Goal: Task Accomplishment & Management: Manage account settings

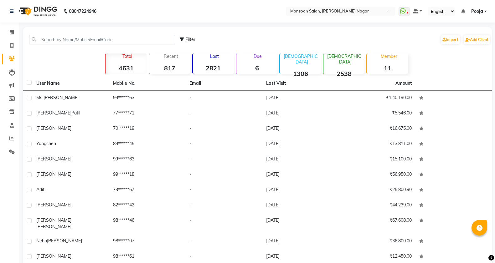
select select "100"
click at [12, 34] on icon at bounding box center [12, 32] width 4 height 5
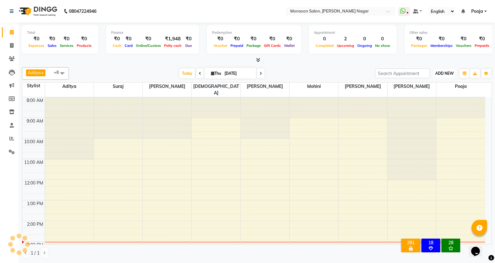
click at [445, 73] on span "ADD NEW" at bounding box center [444, 73] width 18 height 5
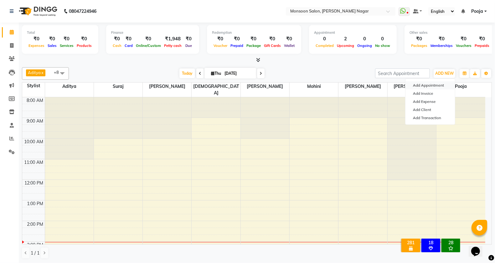
click at [425, 85] on button "Add Appointment" at bounding box center [429, 85] width 49 height 8
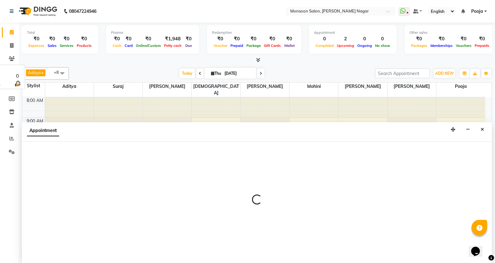
scroll to position [0, 0]
select select "540"
select select "tentative"
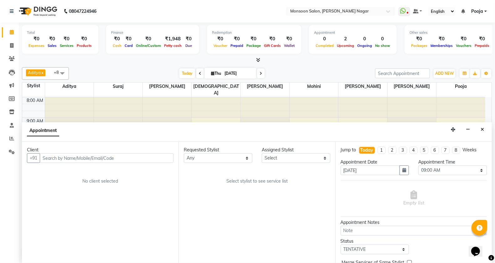
click at [107, 157] on input "text" at bounding box center [107, 158] width 134 height 10
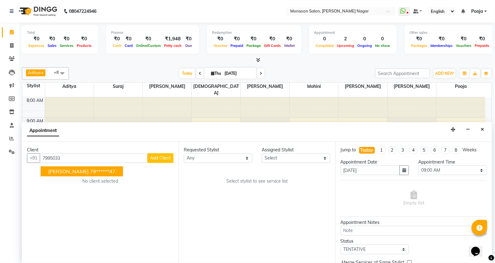
click at [90, 174] on ngb-highlight "79******47" at bounding box center [103, 171] width 26 height 6
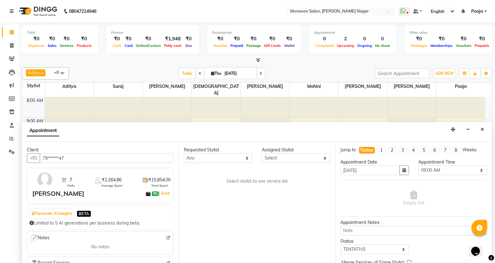
type input "79******47"
click at [286, 159] on select "Select [PERSON_NAME] [PERSON_NAME] [PERSON_NAME] [PERSON_NAME] [PERSON_NAME] Po…" at bounding box center [296, 158] width 69 height 10
select select "76987"
click at [262, 153] on select "Select [PERSON_NAME] [PERSON_NAME] [PERSON_NAME] [PERSON_NAME] [PERSON_NAME] Po…" at bounding box center [296, 158] width 69 height 10
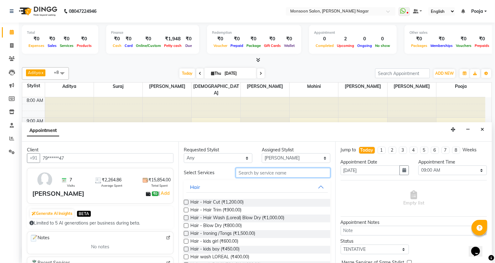
click at [241, 176] on input "text" at bounding box center [283, 173] width 95 height 10
type input "w"
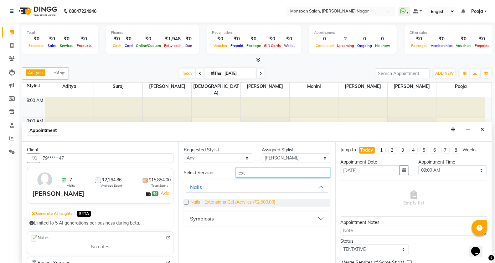
type input "ext"
click at [257, 202] on span "Nails - Extensions Gel /Acrylics (₹2,500.00)" at bounding box center [232, 203] width 85 height 8
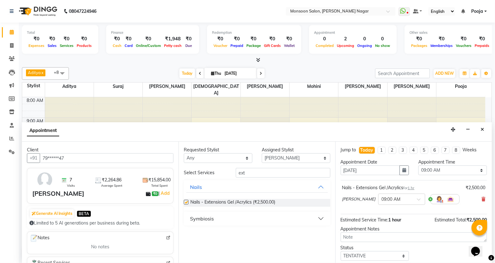
checkbox input "false"
click at [433, 169] on select "Select 09:00 AM 09:15 AM 09:30 AM 09:45 AM 10:00 AM 10:15 AM 10:30 AM 10:45 AM …" at bounding box center [452, 171] width 69 height 10
select select "990"
click at [418, 166] on select "Select 09:00 AM 09:15 AM 09:30 AM 09:45 AM 10:00 AM 10:15 AM 10:30 AM 10:45 AM …" at bounding box center [452, 171] width 69 height 10
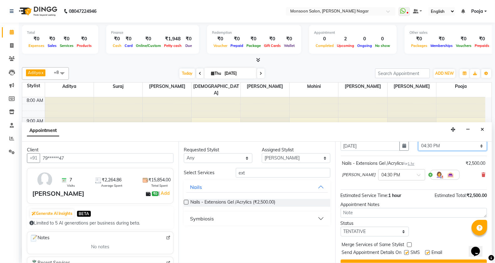
scroll to position [38, 0]
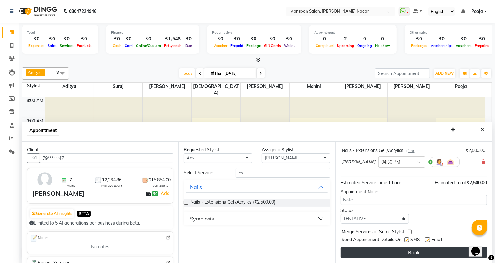
click at [409, 253] on button "Book" at bounding box center [414, 252] width 146 height 11
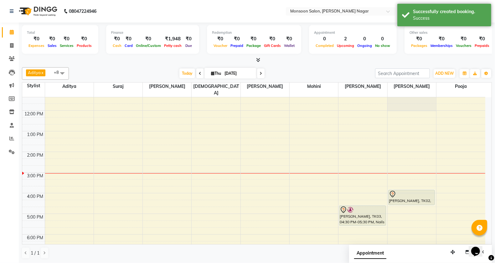
scroll to position [55, 0]
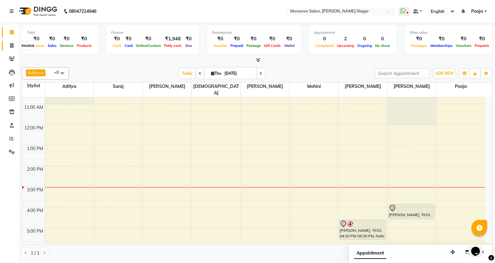
click at [13, 47] on icon at bounding box center [11, 45] width 3 height 5
select select "4905"
select select "service"
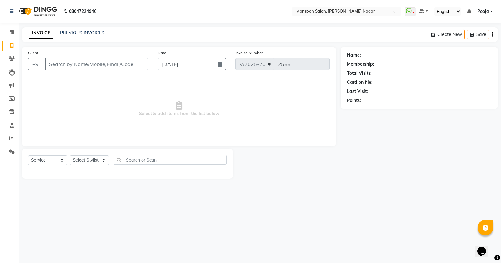
click at [70, 61] on input "Client" at bounding box center [96, 64] width 103 height 12
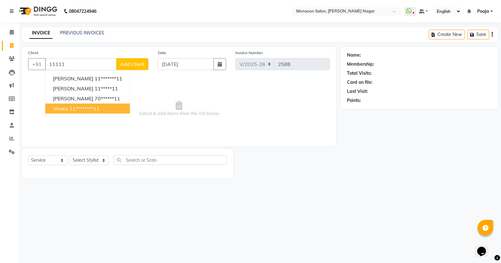
click at [80, 110] on ngb-highlight "11********11" at bounding box center [85, 109] width 30 height 6
type input "11********11"
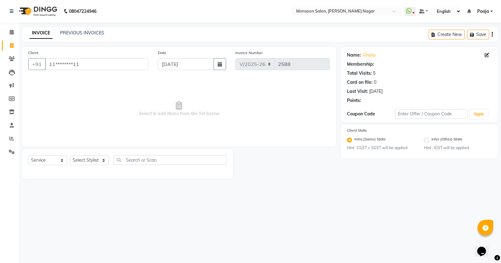
select select "1: Object"
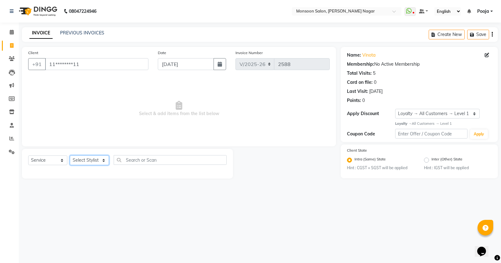
click at [85, 162] on select "Select Stylist [PERSON_NAME] [PERSON_NAME] [PERSON_NAME] [PERSON_NAME] [PERSON_…" at bounding box center [89, 161] width 39 height 10
select select "51999"
click at [70, 156] on select "Select Stylist [PERSON_NAME] [PERSON_NAME] [PERSON_NAME] [PERSON_NAME] [PERSON_…" at bounding box center [89, 161] width 39 height 10
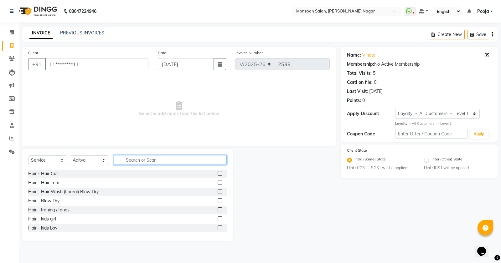
click at [128, 160] on input "text" at bounding box center [170, 160] width 113 height 10
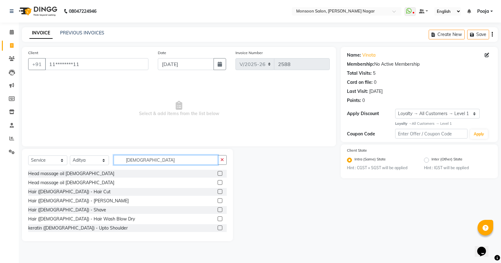
type input "[DEMOGRAPHIC_DATA]"
click at [218, 201] on label at bounding box center [220, 200] width 5 height 5
click at [218, 201] on input "checkbox" at bounding box center [220, 201] width 4 height 4
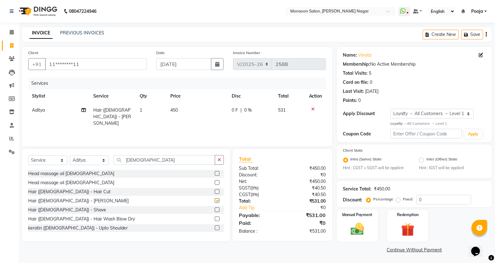
checkbox input "false"
click at [487, 35] on button "button" at bounding box center [486, 34] width 1 height 15
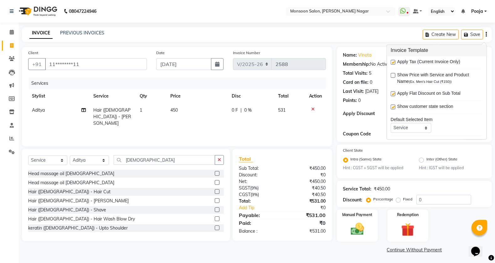
click at [394, 62] on label at bounding box center [393, 62] width 5 height 5
click at [394, 62] on input "checkbox" at bounding box center [393, 63] width 4 height 4
checkbox input "false"
click at [354, 224] on img at bounding box center [357, 230] width 22 height 16
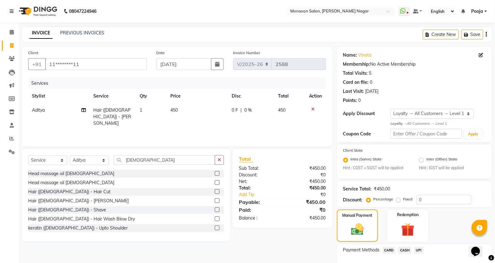
click at [419, 249] on span "UPI" at bounding box center [419, 250] width 10 height 7
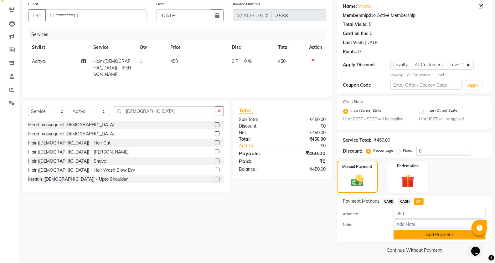
click at [421, 232] on button "Add Payment" at bounding box center [440, 235] width 92 height 10
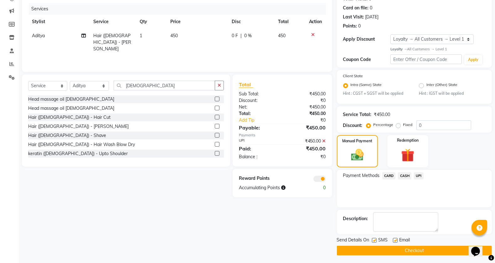
scroll to position [76, 0]
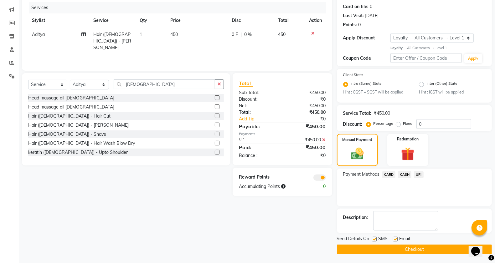
click at [374, 237] on label at bounding box center [374, 239] width 5 height 5
click at [374, 238] on input "checkbox" at bounding box center [374, 240] width 4 height 4
checkbox input "false"
click at [395, 238] on label at bounding box center [395, 239] width 5 height 5
click at [395, 238] on input "checkbox" at bounding box center [395, 240] width 4 height 4
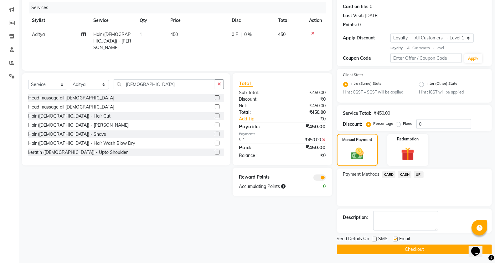
checkbox input "false"
click at [391, 251] on button "Checkout" at bounding box center [414, 250] width 155 height 10
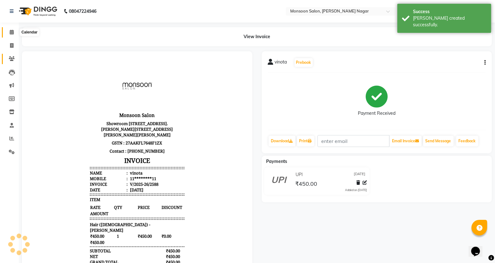
click at [13, 34] on icon at bounding box center [12, 32] width 4 height 5
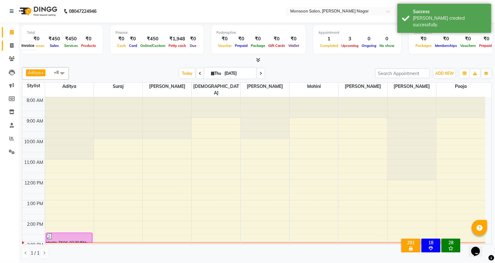
click at [11, 47] on icon at bounding box center [11, 45] width 3 height 5
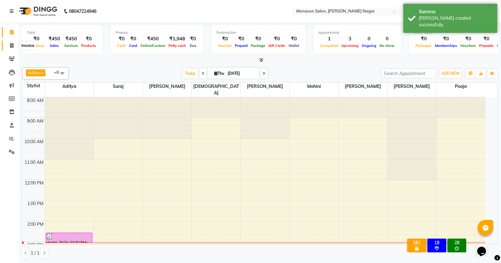
select select "4905"
select select "service"
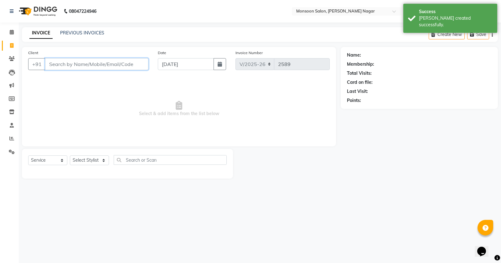
click at [61, 60] on input "Client" at bounding box center [96, 64] width 103 height 12
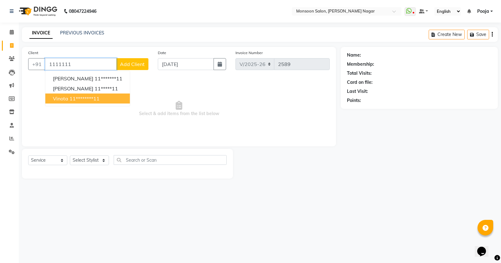
click at [82, 100] on ngb-highlight "11********11" at bounding box center [85, 98] width 30 height 6
type input "11********11"
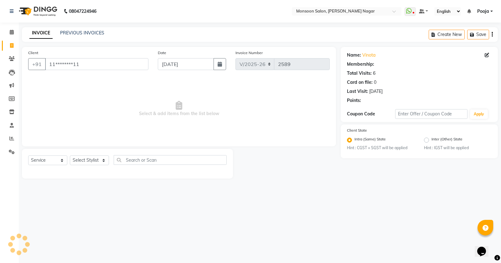
select select "1: Object"
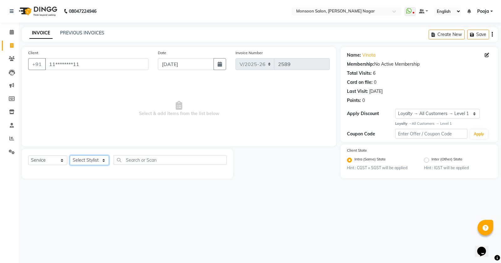
click at [78, 157] on select "Select Stylist [PERSON_NAME] [PERSON_NAME] [PERSON_NAME] [PERSON_NAME] [PERSON_…" at bounding box center [89, 161] width 39 height 10
select select "58969"
click at [70, 156] on select "Select Stylist [PERSON_NAME] [PERSON_NAME] [PERSON_NAME] [PERSON_NAME] [PERSON_…" at bounding box center [89, 161] width 39 height 10
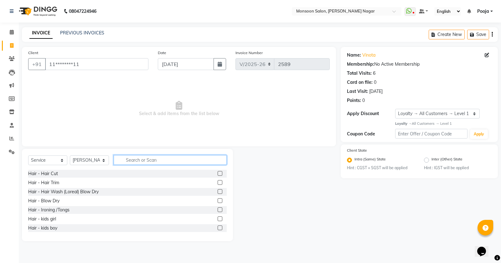
click at [139, 159] on input "text" at bounding box center [170, 160] width 113 height 10
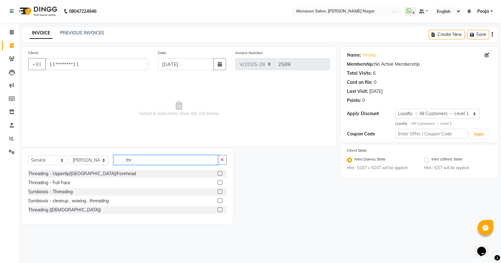
type input "thr"
click at [220, 174] on label at bounding box center [220, 173] width 5 height 5
click at [220, 174] on input "checkbox" at bounding box center [220, 174] width 4 height 4
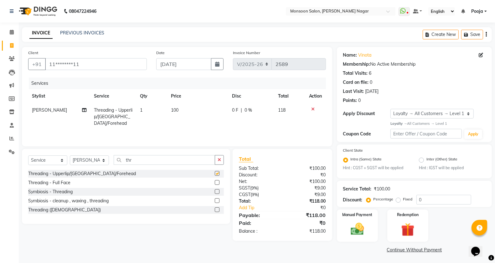
checkbox input "false"
click at [486, 34] on icon "button" at bounding box center [486, 34] width 1 height 0
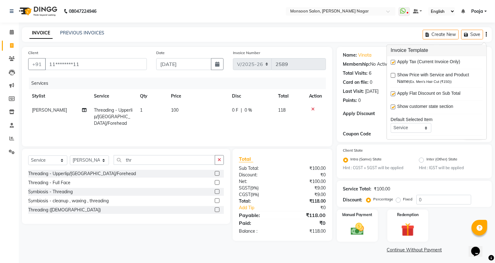
click at [391, 62] on label at bounding box center [393, 62] width 5 height 5
click at [391, 62] on input "checkbox" at bounding box center [393, 63] width 4 height 4
checkbox input "false"
click at [358, 230] on img at bounding box center [357, 230] width 22 height 16
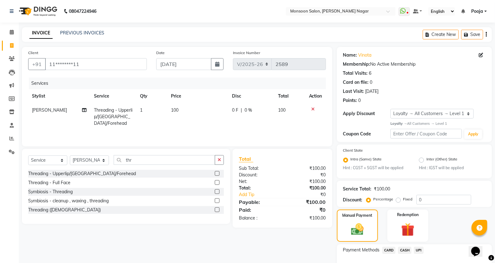
click at [404, 250] on span "CASH" at bounding box center [404, 250] width 13 height 7
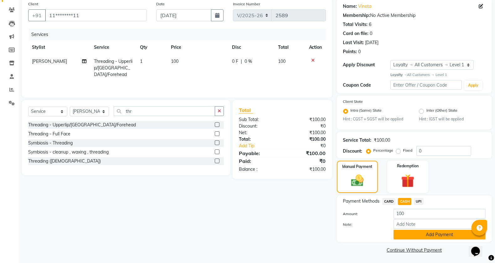
click at [417, 232] on button "Add Payment" at bounding box center [440, 235] width 92 height 10
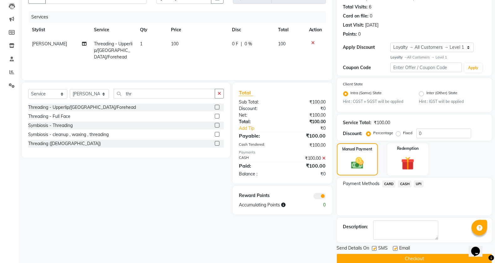
scroll to position [76, 0]
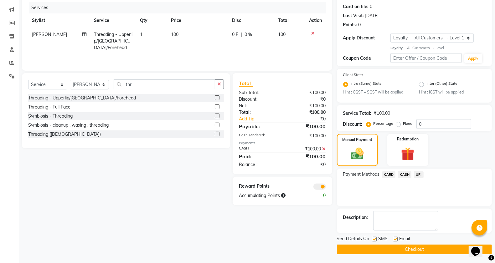
click at [375, 239] on label at bounding box center [374, 239] width 5 height 5
click at [375, 239] on input "checkbox" at bounding box center [374, 240] width 4 height 4
checkbox input "false"
click at [395, 240] on label at bounding box center [395, 239] width 5 height 5
click at [395, 240] on input "checkbox" at bounding box center [395, 240] width 4 height 4
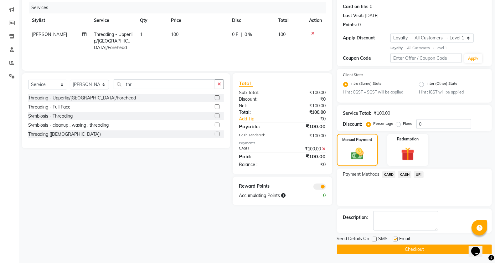
checkbox input "false"
click at [397, 251] on button "Checkout" at bounding box center [414, 250] width 155 height 10
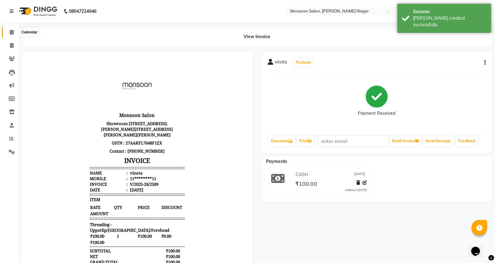
click at [12, 29] on span at bounding box center [11, 32] width 11 height 7
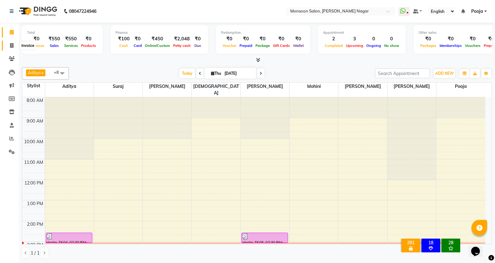
click at [13, 46] on icon at bounding box center [11, 45] width 3 height 5
select select "4905"
select select "service"
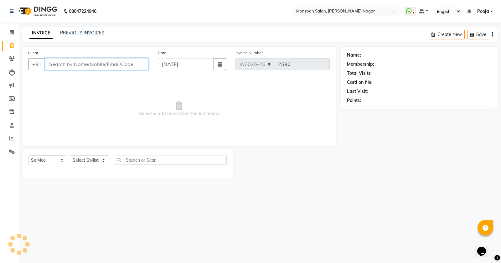
click at [97, 64] on input "Client" at bounding box center [96, 64] width 103 height 12
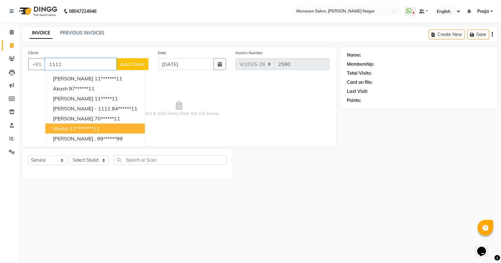
click at [88, 124] on button "vinota 11********11" at bounding box center [95, 129] width 100 height 10
type input "11********11"
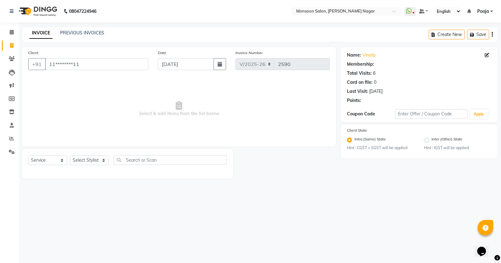
select select "1: Object"
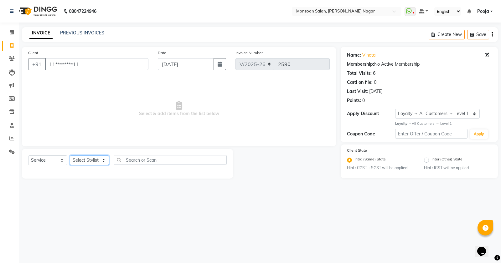
click at [89, 164] on select "Select Stylist [PERSON_NAME] [PERSON_NAME] [PERSON_NAME] [PERSON_NAME] [PERSON_…" at bounding box center [89, 161] width 39 height 10
select select "85326"
click at [70, 156] on select "Select Stylist [PERSON_NAME] [PERSON_NAME] [PERSON_NAME] [PERSON_NAME] [PERSON_…" at bounding box center [89, 161] width 39 height 10
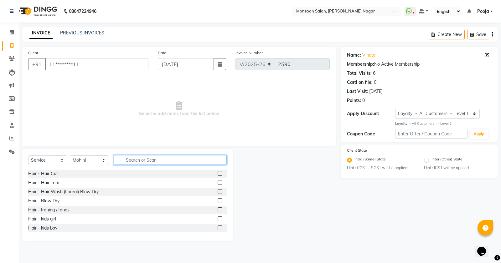
click at [135, 160] on input "text" at bounding box center [170, 160] width 113 height 10
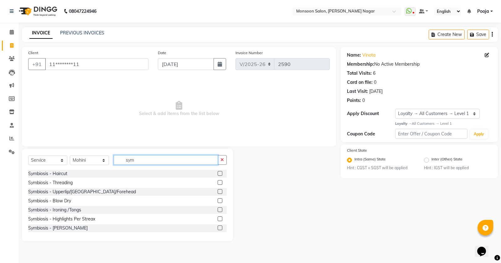
type input "sym"
click at [218, 181] on label at bounding box center [220, 182] width 5 height 5
click at [218, 181] on input "checkbox" at bounding box center [220, 183] width 4 height 4
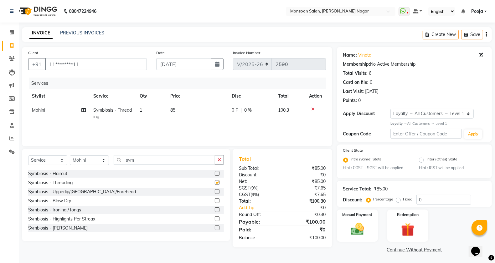
checkbox input "false"
click at [486, 35] on icon "button" at bounding box center [486, 34] width 1 height 0
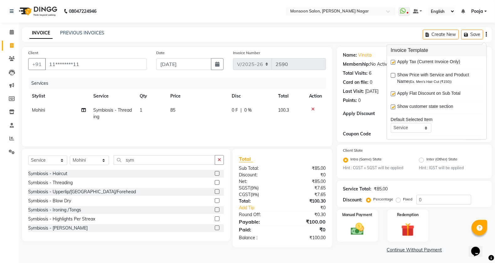
click at [392, 63] on label at bounding box center [393, 62] width 5 height 5
click at [392, 63] on input "checkbox" at bounding box center [393, 63] width 4 height 4
checkbox input "false"
click at [352, 222] on img at bounding box center [357, 230] width 22 height 16
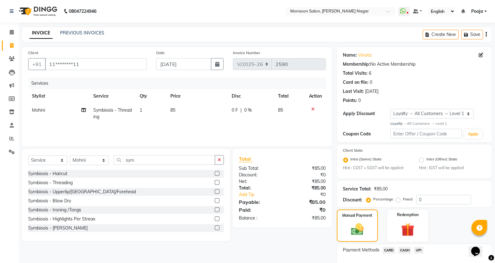
scroll to position [40, 0]
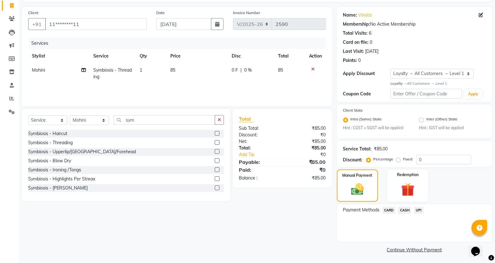
click at [418, 207] on span "UPI" at bounding box center [419, 210] width 10 height 7
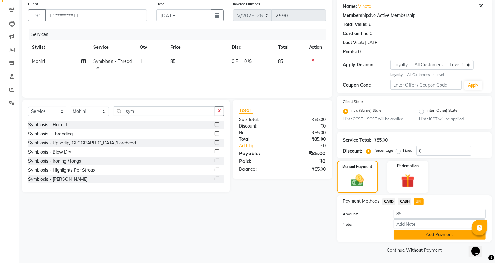
click at [425, 235] on button "Add Payment" at bounding box center [440, 235] width 92 height 10
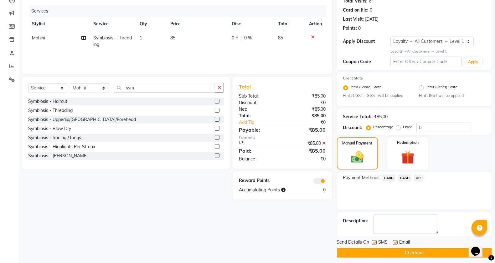
scroll to position [76, 0]
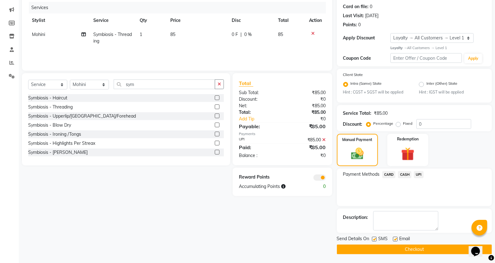
click at [374, 240] on label at bounding box center [374, 239] width 5 height 5
click at [374, 240] on input "checkbox" at bounding box center [374, 240] width 4 height 4
checkbox input "false"
click at [395, 237] on label at bounding box center [395, 239] width 5 height 5
click at [395, 238] on input "checkbox" at bounding box center [395, 240] width 4 height 4
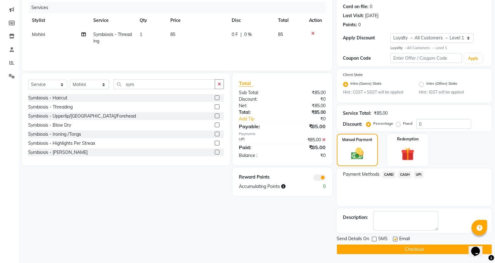
checkbox input "false"
click at [395, 248] on button "Checkout" at bounding box center [414, 250] width 155 height 10
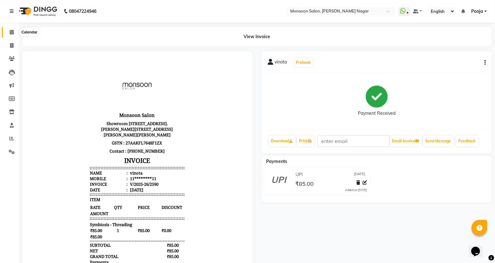
click at [11, 31] on icon at bounding box center [12, 32] width 4 height 5
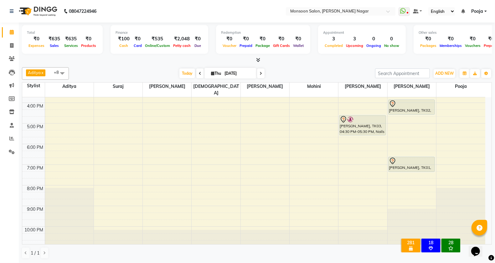
scroll to position [55, 0]
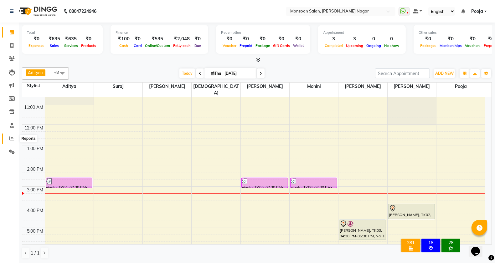
click at [11, 136] on span at bounding box center [11, 138] width 11 height 7
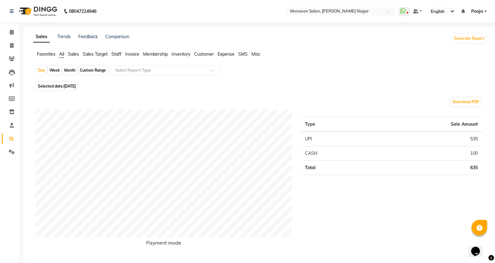
click at [85, 70] on div "Custom Range" at bounding box center [92, 70] width 29 height 9
select select "9"
select select "2025"
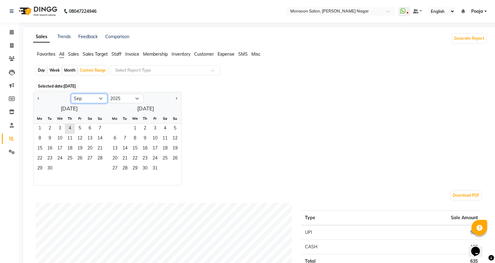
click at [90, 100] on select "Jan Feb Mar Apr May Jun [DATE] Aug Sep Oct Nov Dec" at bounding box center [89, 98] width 36 height 9
select select "8"
click at [71, 94] on select "Jan Feb Mar Apr May Jun [DATE] Aug Sep Oct Nov Dec" at bounding box center [89, 98] width 36 height 9
click at [77, 125] on span "1" at bounding box center [80, 129] width 10 height 10
click at [98, 168] on span "31" at bounding box center [100, 169] width 10 height 10
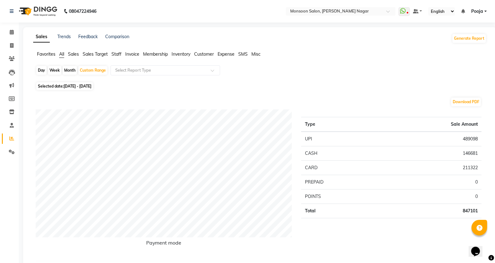
click at [119, 54] on span "Staff" at bounding box center [116, 54] width 10 height 6
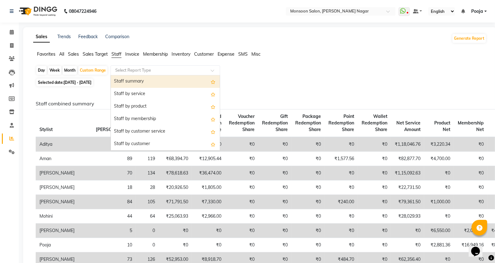
click at [144, 70] on input "text" at bounding box center [159, 70] width 90 height 6
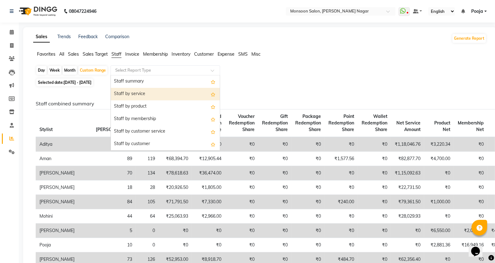
click at [137, 95] on div "Staff by service" at bounding box center [165, 94] width 109 height 13
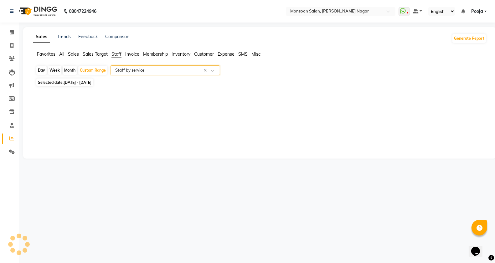
select select "full_report"
select select "csv"
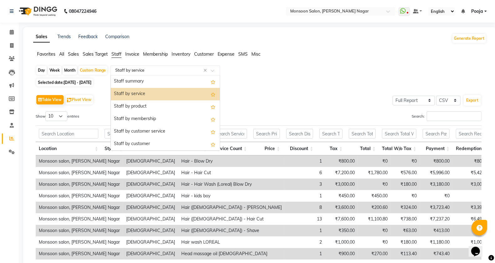
click at [168, 70] on input "text" at bounding box center [159, 70] width 90 height 6
click at [161, 146] on div "Staff by customer" at bounding box center [165, 144] width 109 height 13
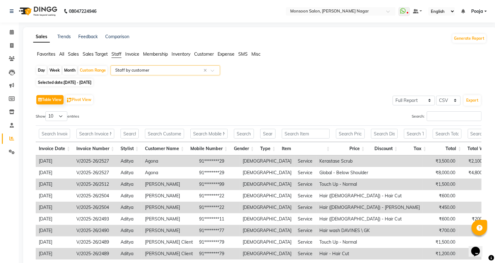
click at [171, 70] on input "text" at bounding box center [159, 70] width 90 height 6
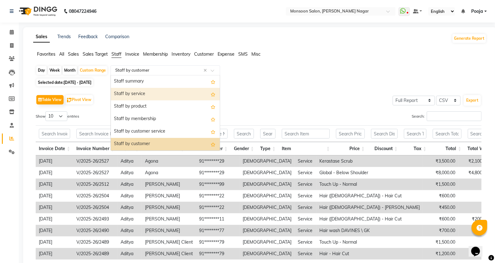
click at [154, 97] on div "Staff by service" at bounding box center [165, 94] width 109 height 13
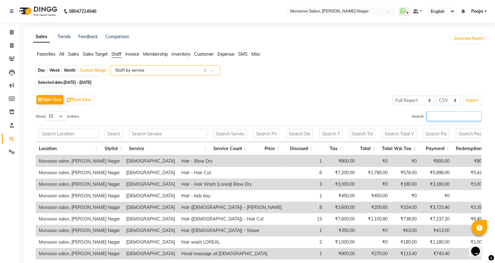
click at [439, 115] on input "Search:" at bounding box center [454, 116] width 55 height 10
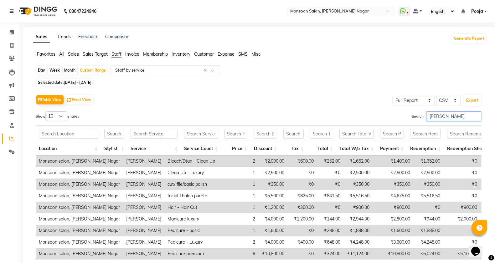
scroll to position [68, 0]
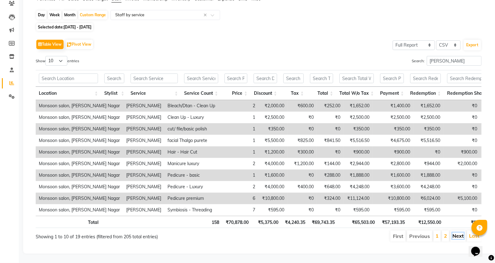
click at [457, 233] on link "Next" at bounding box center [457, 236] width 11 height 6
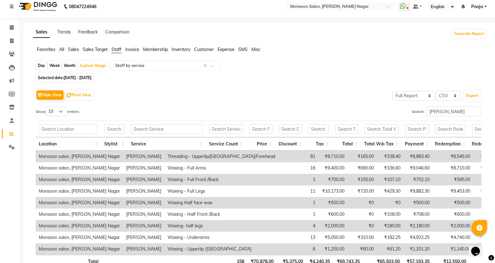
scroll to position [0, 0]
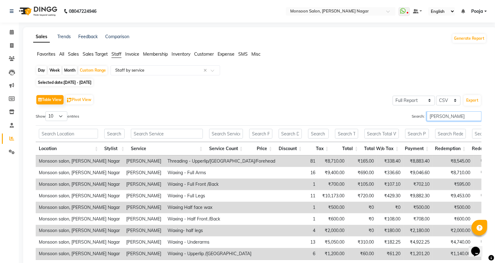
click at [440, 116] on input "[PERSON_NAME]" at bounding box center [454, 116] width 55 height 10
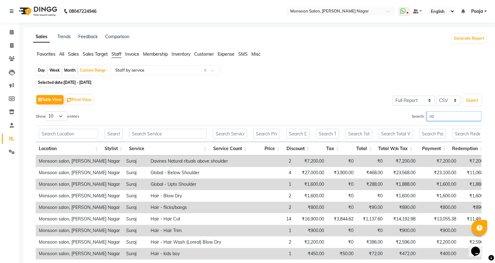
type input "r"
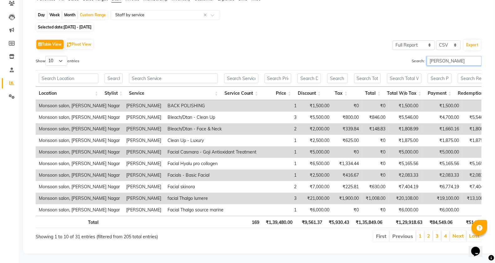
scroll to position [68, 0]
type input "[PERSON_NAME]"
click at [455, 233] on link "Next" at bounding box center [457, 236] width 11 height 6
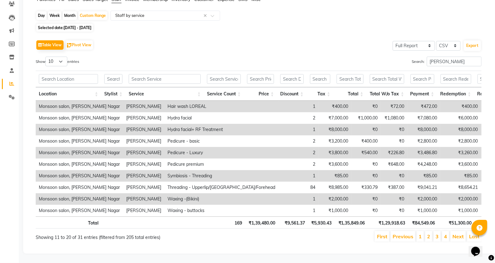
scroll to position [67, 0]
click at [454, 234] on link "Next" at bounding box center [457, 237] width 11 height 6
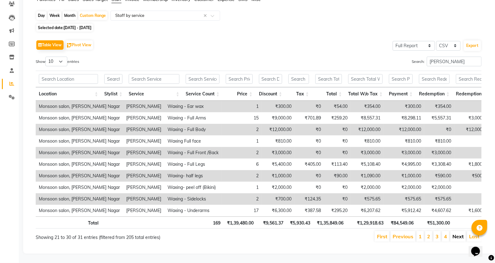
click at [460, 234] on link "Next" at bounding box center [457, 237] width 11 height 6
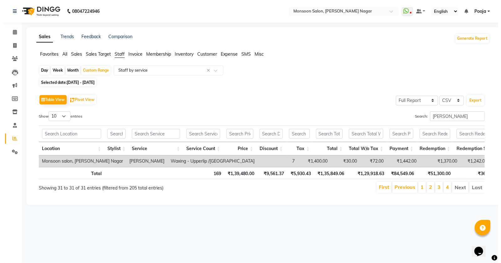
scroll to position [0, 0]
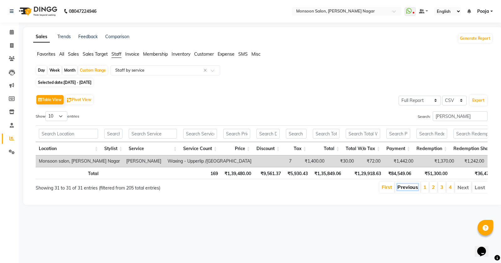
click at [398, 190] on link "Previous" at bounding box center [407, 187] width 21 height 6
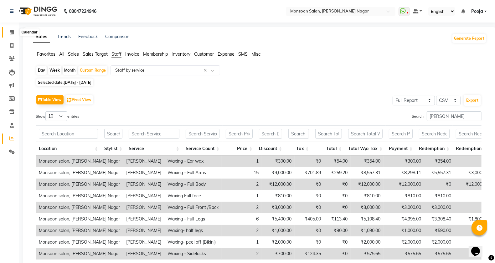
click at [12, 33] on icon at bounding box center [12, 32] width 4 height 5
